Goal: Task Accomplishment & Management: Use online tool/utility

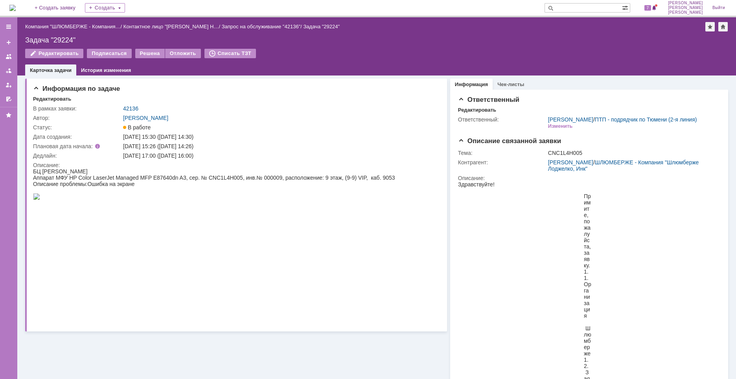
click at [16, 5] on img at bounding box center [12, 8] width 6 height 6
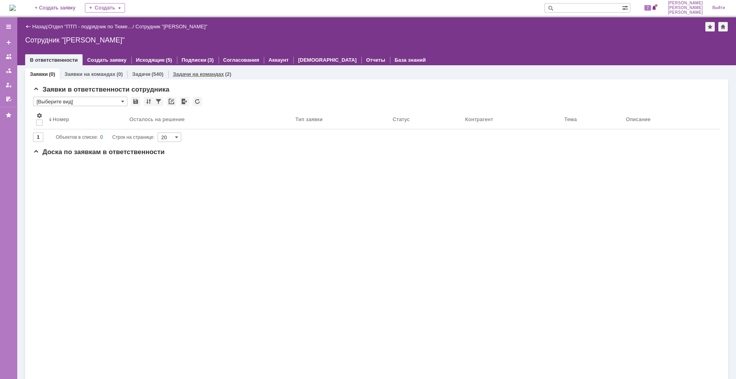
click at [197, 76] on link "Задачи на командах" at bounding box center [198, 74] width 51 height 6
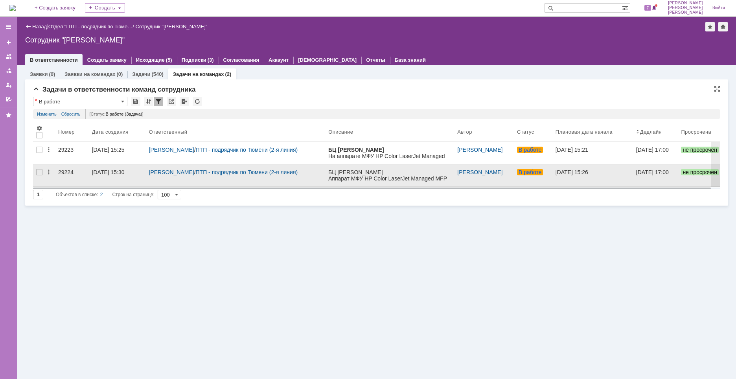
click at [63, 173] on div "29224" at bounding box center [72, 172] width 28 height 6
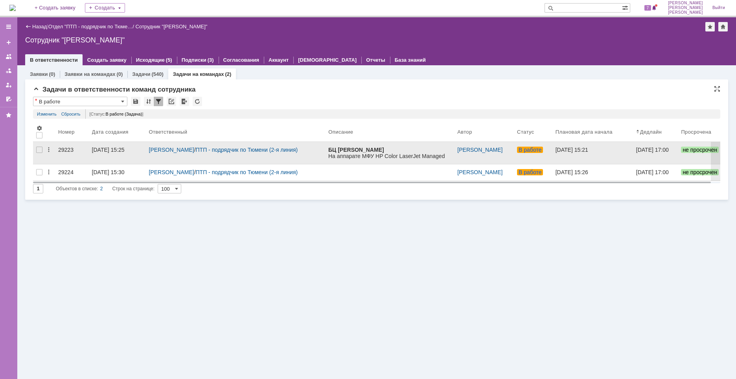
click at [67, 151] on div "29223" at bounding box center [72, 150] width 28 height 6
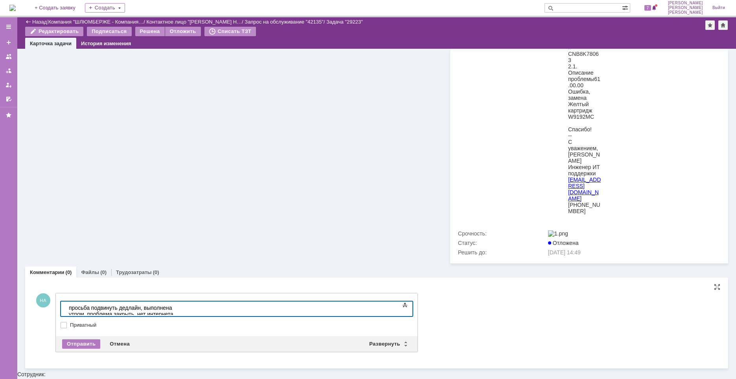
scroll to position [355, 0]
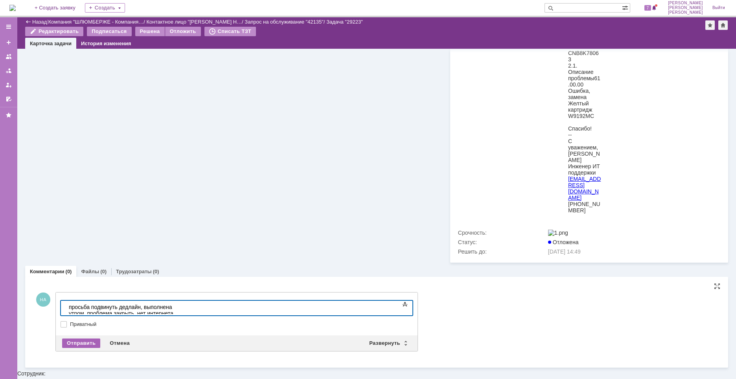
click at [76, 348] on div "Отправить" at bounding box center [81, 342] width 38 height 9
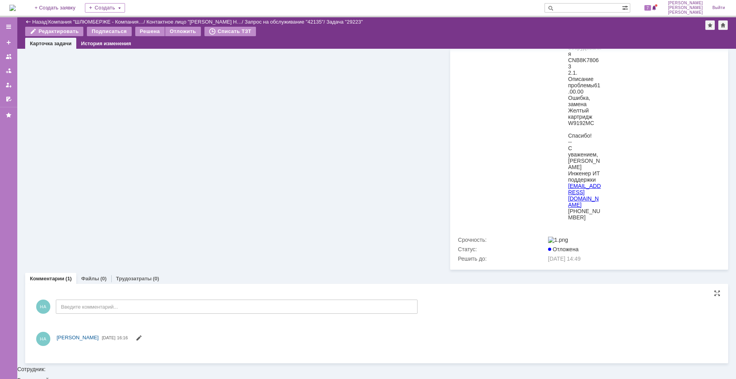
scroll to position [0, 0]
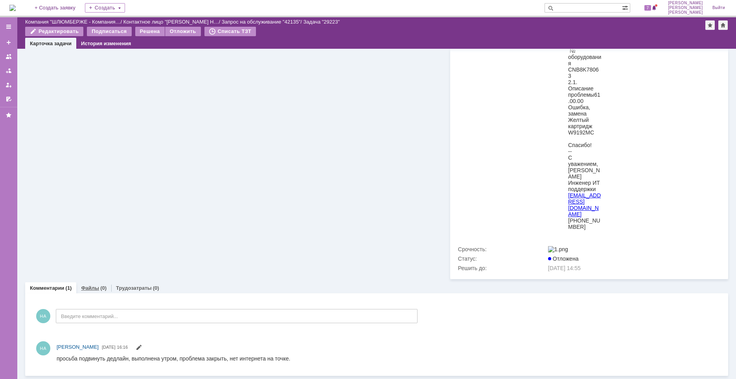
click at [100, 290] on div "(0)" at bounding box center [103, 288] width 6 height 6
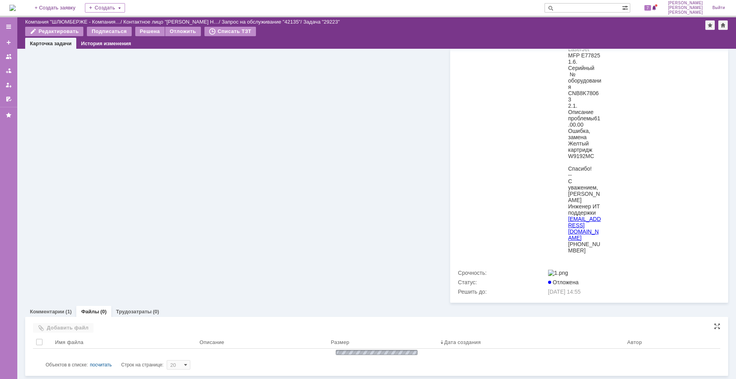
scroll to position [316, 0]
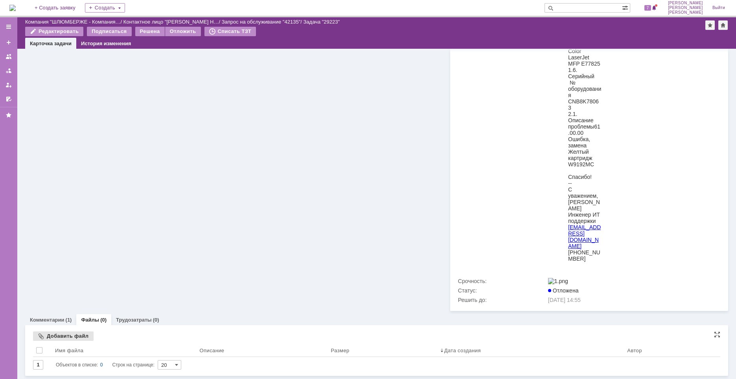
click at [72, 337] on div "Добавить файл" at bounding box center [63, 335] width 61 height 9
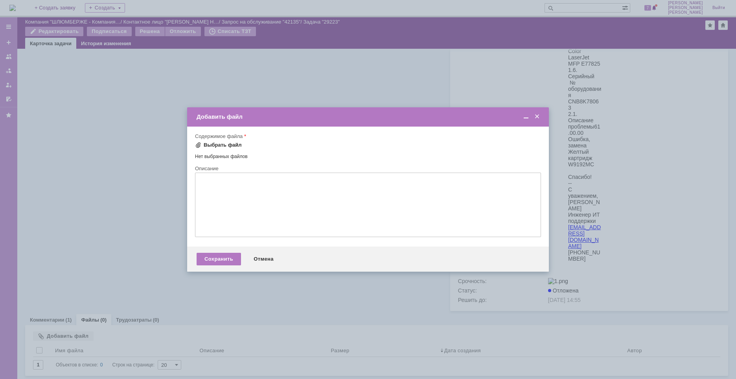
click at [218, 146] on div "Выбрать файл" at bounding box center [223, 145] width 38 height 6
click at [224, 263] on div "Сохранить" at bounding box center [219, 260] width 44 height 13
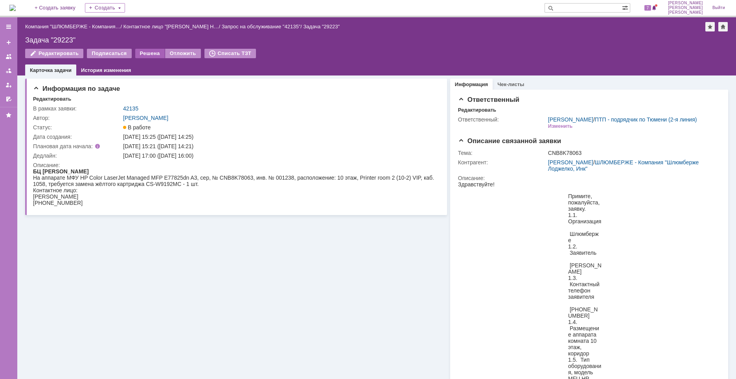
click at [149, 55] on div "Решена" at bounding box center [149, 53] width 29 height 9
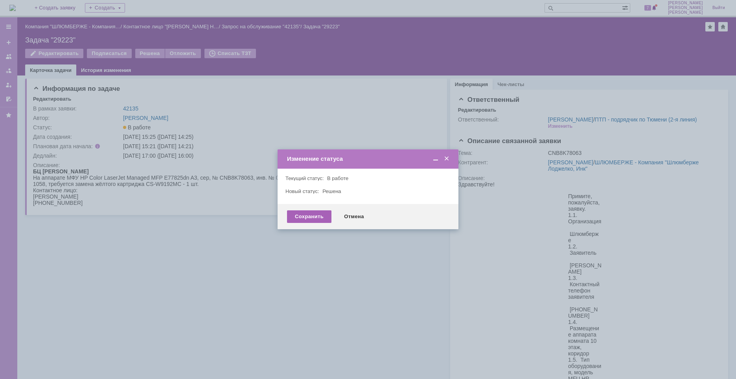
click at [316, 216] on div "Сохранить" at bounding box center [309, 216] width 44 height 13
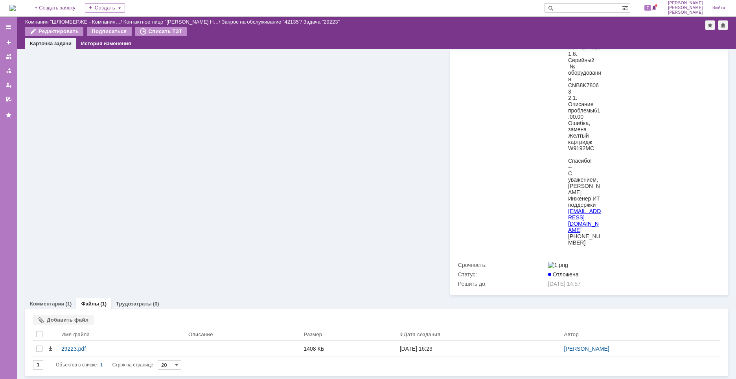
scroll to position [333, 0]
click at [55, 301] on link "Комментарии" at bounding box center [47, 304] width 35 height 6
